Goal: Information Seeking & Learning: Learn about a topic

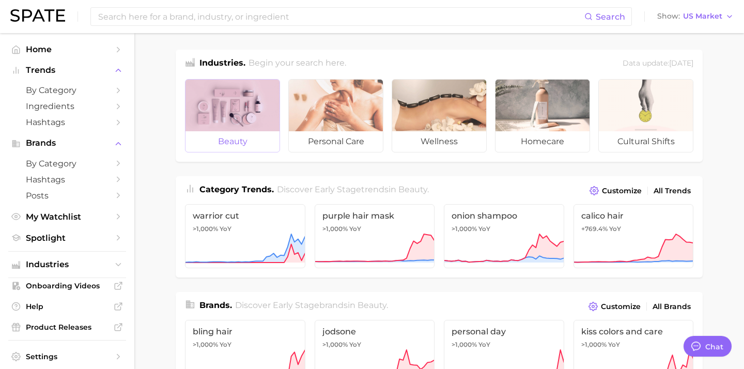
click at [237, 117] on div at bounding box center [232, 106] width 94 height 52
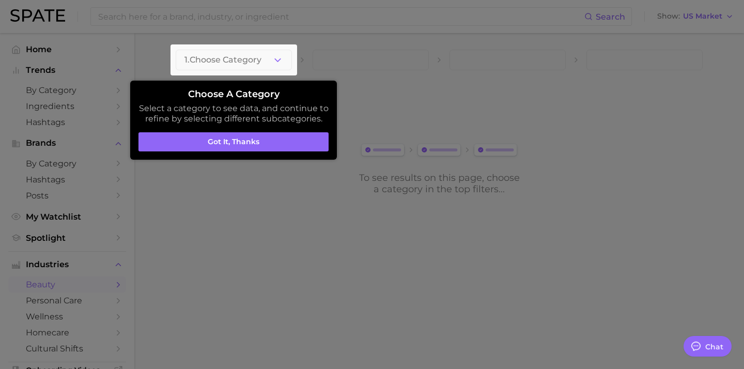
click at [276, 62] on div at bounding box center [234, 59] width 127 height 31
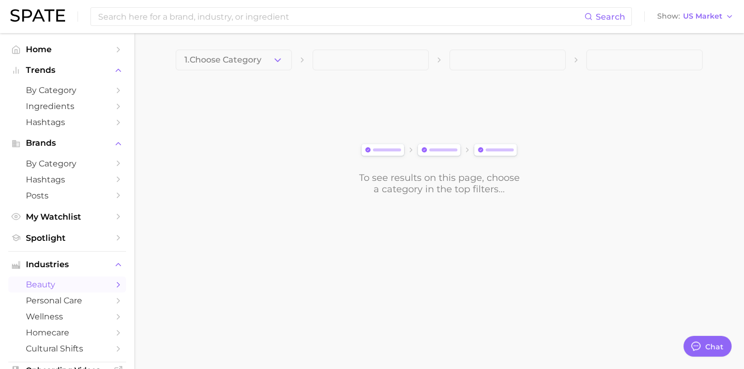
click at [276, 62] on icon "button" at bounding box center [277, 60] width 11 height 11
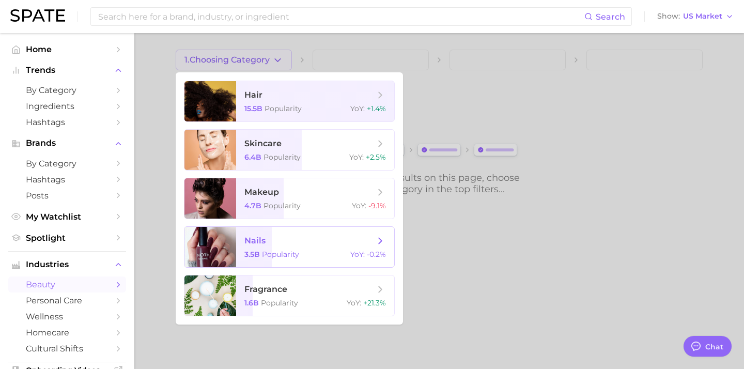
click at [261, 241] on span "nails" at bounding box center [254, 241] width 21 height 10
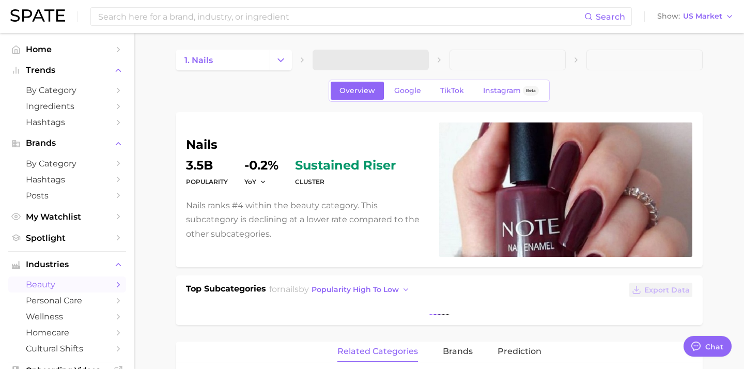
type textarea "x"
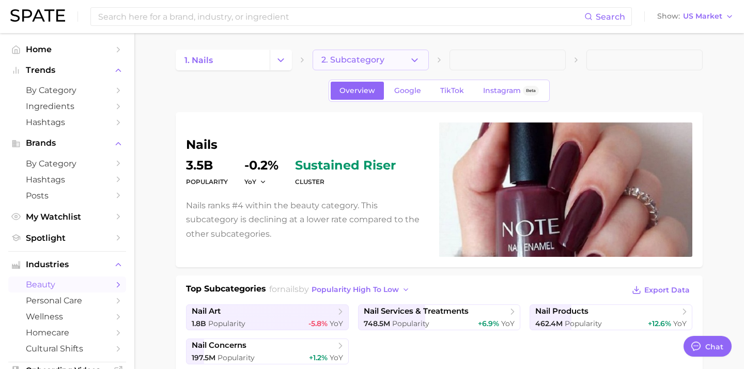
click at [386, 61] on button "2. Subcategory" at bounding box center [371, 60] width 116 height 21
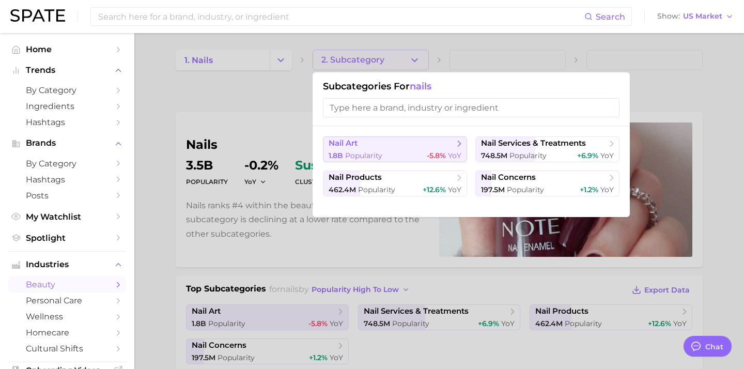
click at [402, 151] on div "1.8b Popularity -5.8% YoY" at bounding box center [395, 156] width 133 height 10
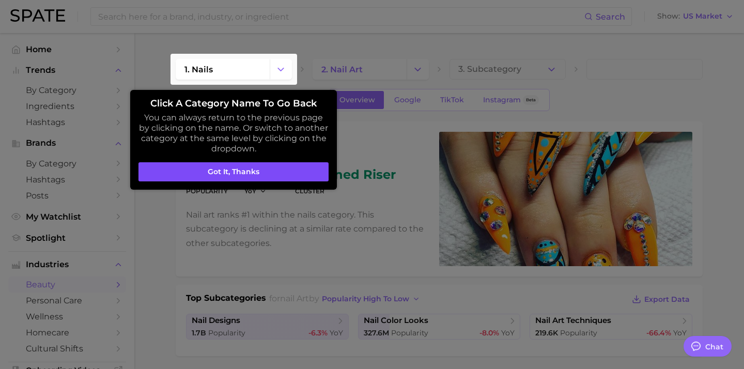
click at [303, 171] on button "Got it, thanks" at bounding box center [233, 172] width 190 height 20
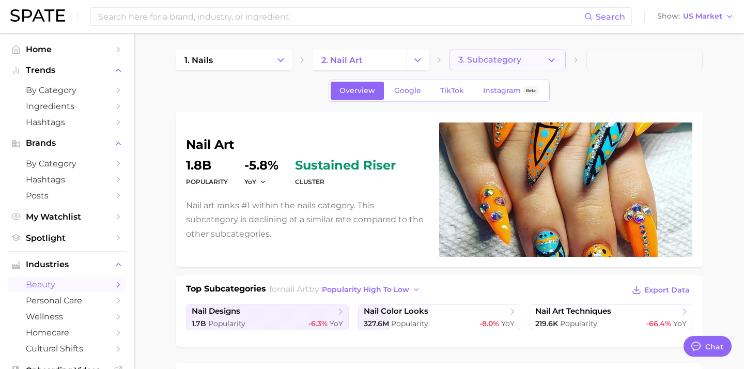
click at [490, 59] on span "3. Subcategory" at bounding box center [489, 59] width 63 height 9
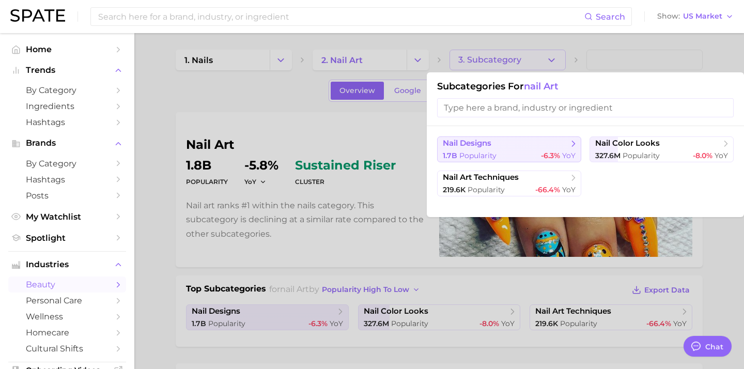
click at [504, 156] on div "1.7b Popularity -6.3% YoY" at bounding box center [509, 156] width 133 height 10
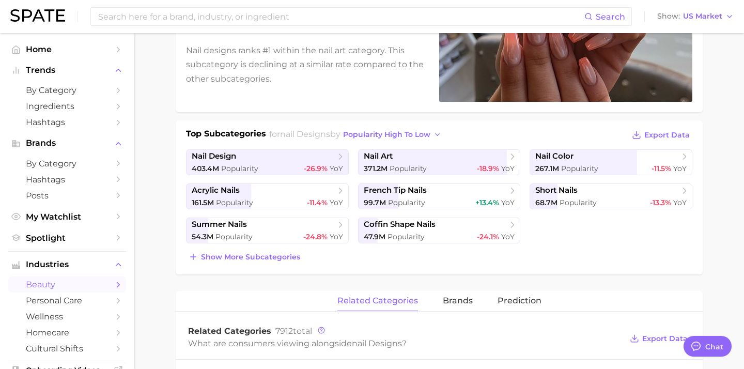
scroll to position [151, 0]
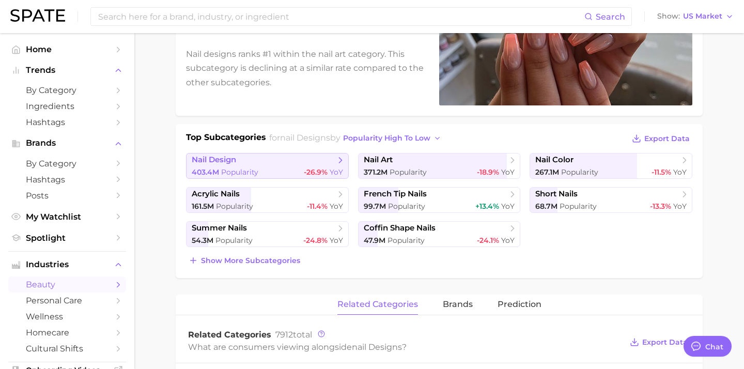
click at [304, 167] on span "-26.9%" at bounding box center [316, 171] width 24 height 9
